Goal: Check status: Check status

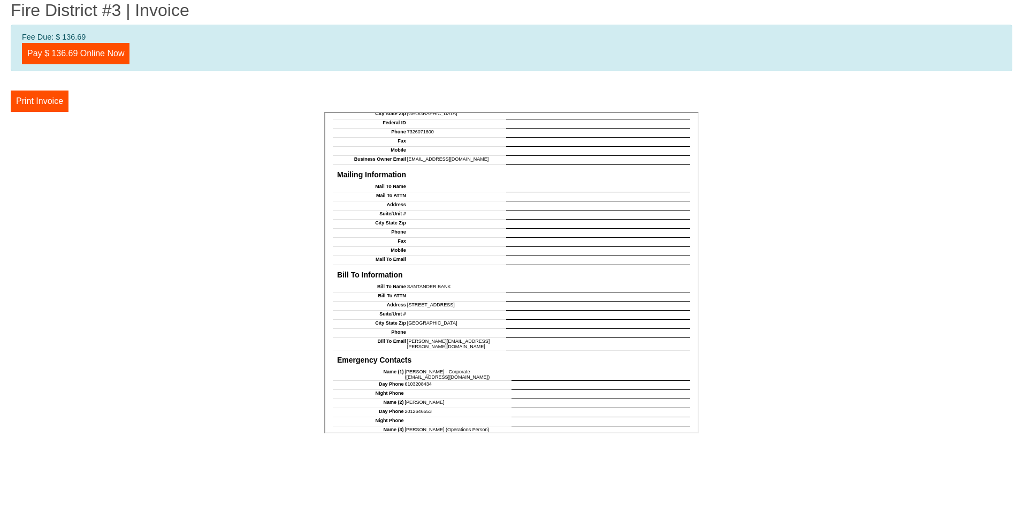
scroll to position [880, 0]
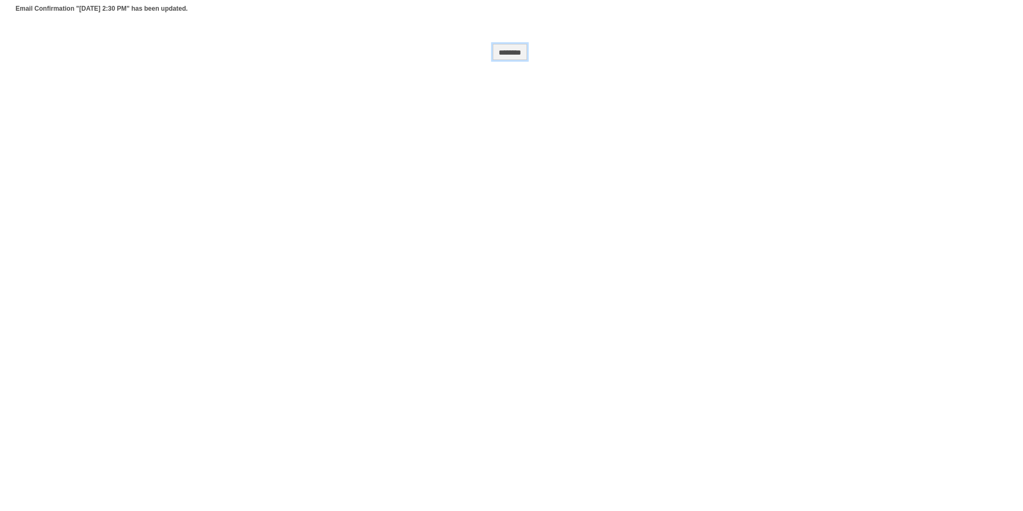
click at [514, 54] on input "******" at bounding box center [510, 52] width 34 height 16
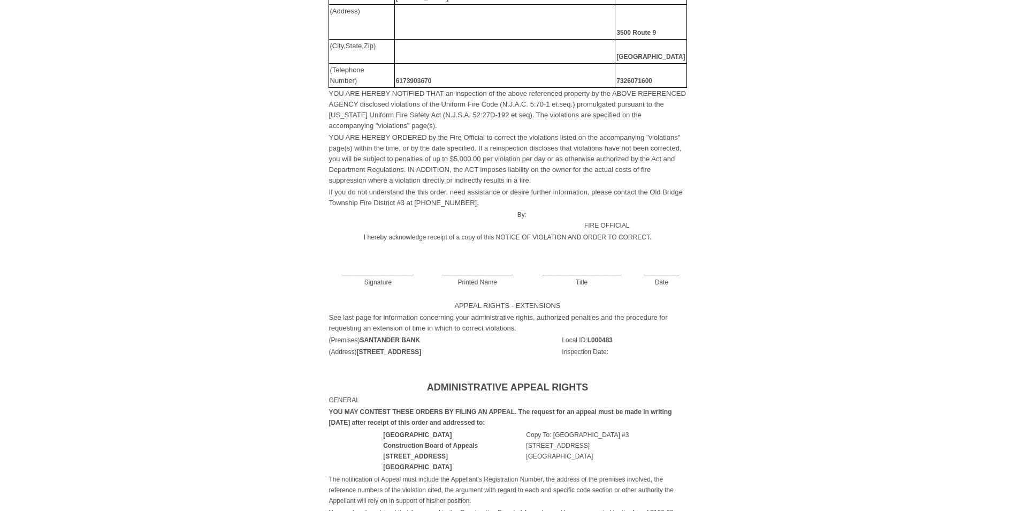
scroll to position [214, 0]
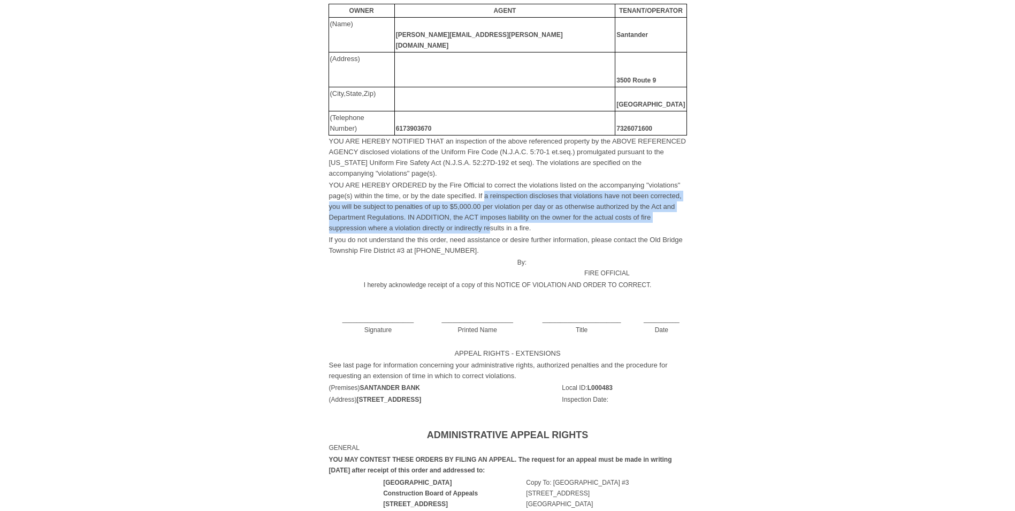
drag, startPoint x: 485, startPoint y: 185, endPoint x: 492, endPoint y: 217, distance: 33.4
click at [492, 217] on font "YOU ARE HEREBY ORDERED by the Fire Official to correct the violations listed on…" at bounding box center [505, 206] width 353 height 51
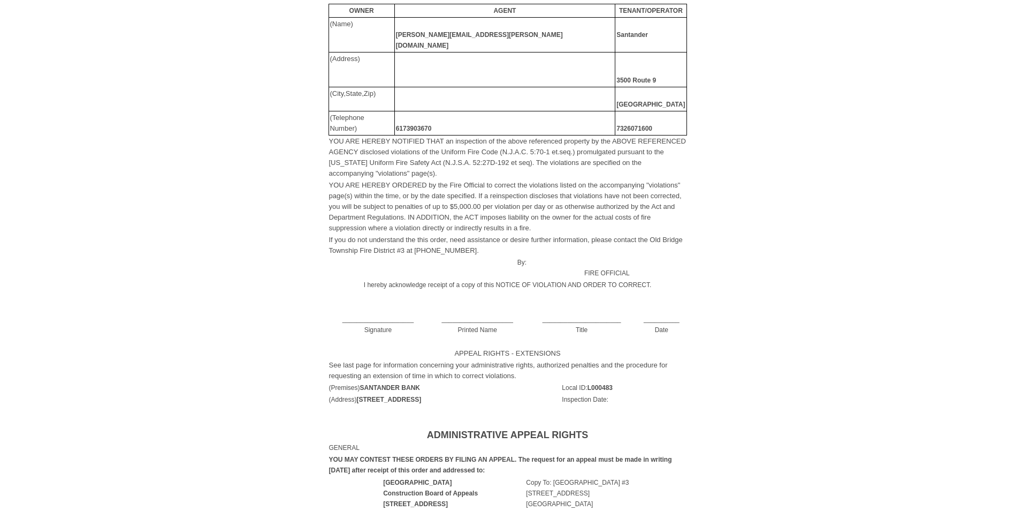
drag, startPoint x: 492, startPoint y: 217, endPoint x: 475, endPoint y: 233, distance: 22.7
click at [475, 234] on td "If you do not understand the this order, need assistance or desire further info…" at bounding box center [508, 245] width 359 height 22
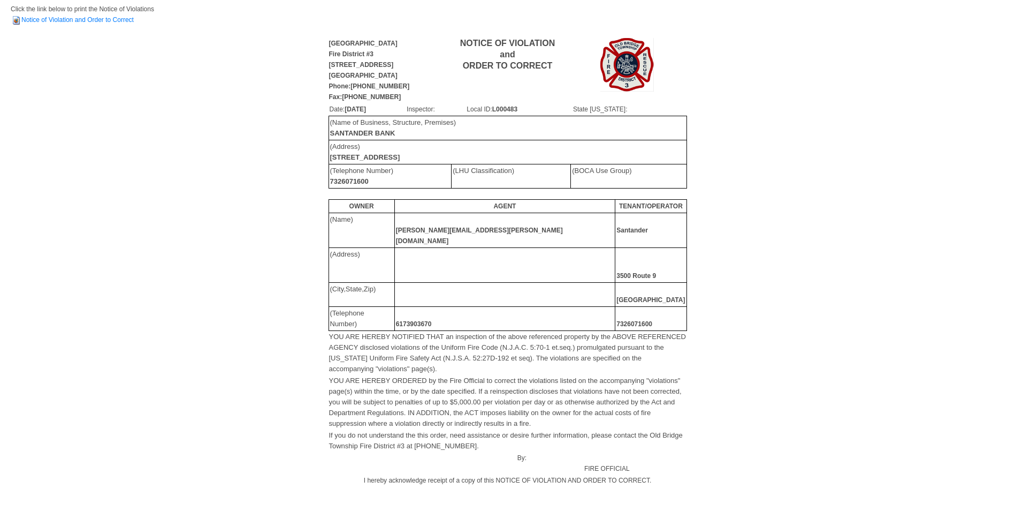
scroll to position [0, 0]
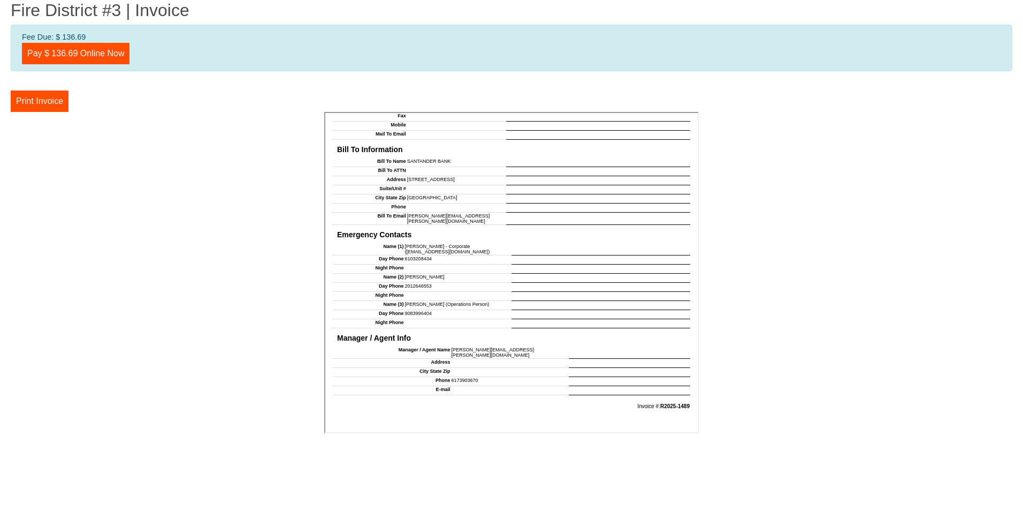
scroll to position [880, 0]
